Goal: Information Seeking & Learning: Learn about a topic

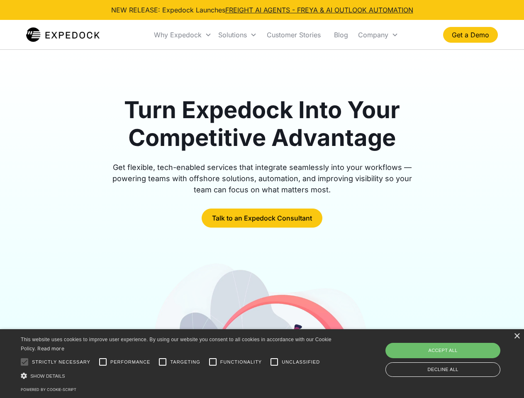
click at [183, 35] on div "Why Expedock" at bounding box center [178, 35] width 48 height 8
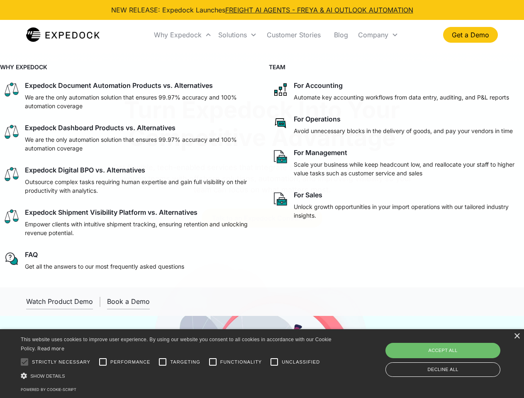
click at [237, 35] on div "Solutions" at bounding box center [232, 35] width 29 height 8
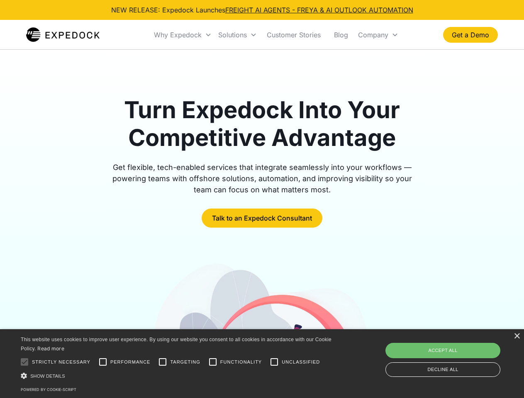
click at [378, 35] on div "Company" at bounding box center [373, 35] width 30 height 8
click at [24, 362] on div at bounding box center [24, 362] width 17 height 17
click at [103, 362] on input "Performance" at bounding box center [103, 362] width 17 height 17
checkbox input "true"
click at [163, 362] on input "Targeting" at bounding box center [162, 362] width 17 height 17
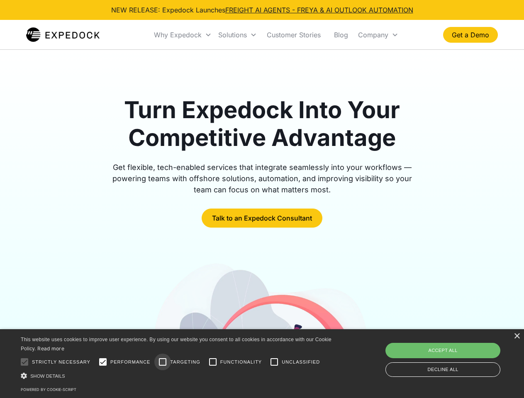
checkbox input "true"
click at [213, 362] on input "Functionality" at bounding box center [213, 362] width 17 height 17
checkbox input "true"
click at [274, 362] on input "Unclassified" at bounding box center [274, 362] width 17 height 17
checkbox input "true"
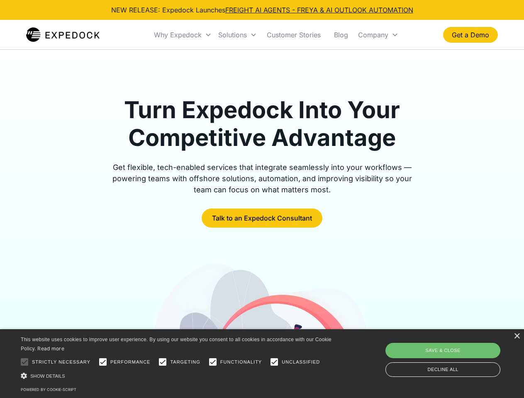
click at [178, 376] on div "Show details Hide details" at bounding box center [178, 376] width 314 height 9
